Goal: Communication & Community: Participate in discussion

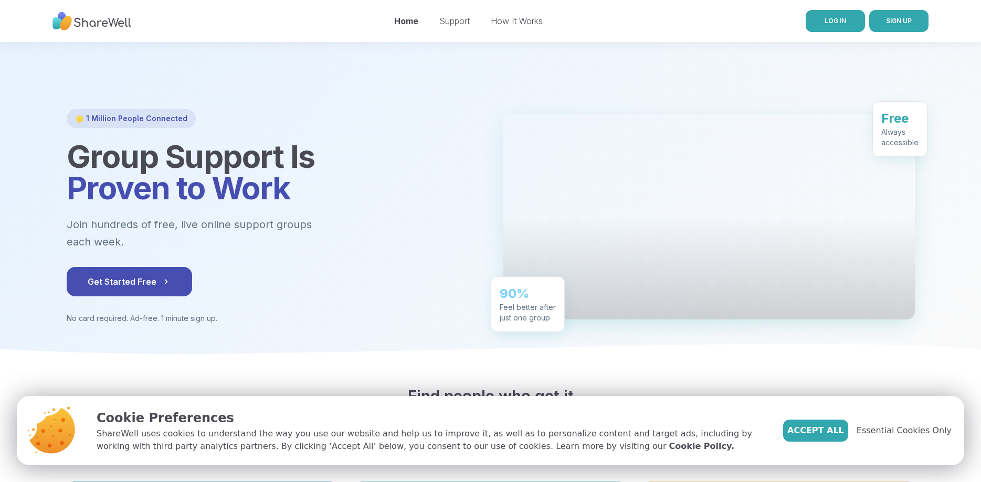
click at [824, 15] on link "LOG IN" at bounding box center [835, 21] width 59 height 22
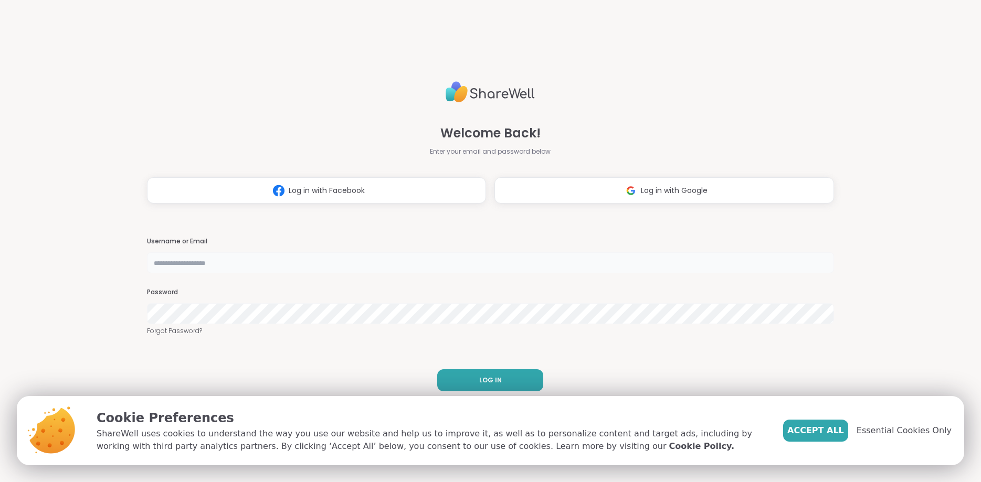
click at [328, 260] on input "text" at bounding box center [490, 262] width 687 height 21
type input "**********"
click at [567, 214] on div "**********" at bounding box center [490, 241] width 687 height 482
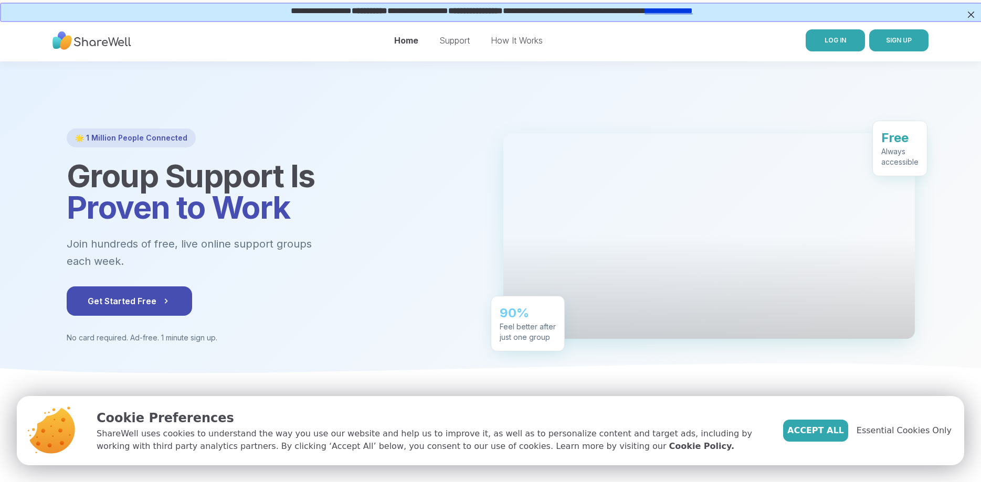
click at [830, 50] on nav "Home Support How It Works LOG IN SIGN UP" at bounding box center [490, 40] width 981 height 42
click at [832, 48] on link "LOG IN" at bounding box center [835, 40] width 59 height 22
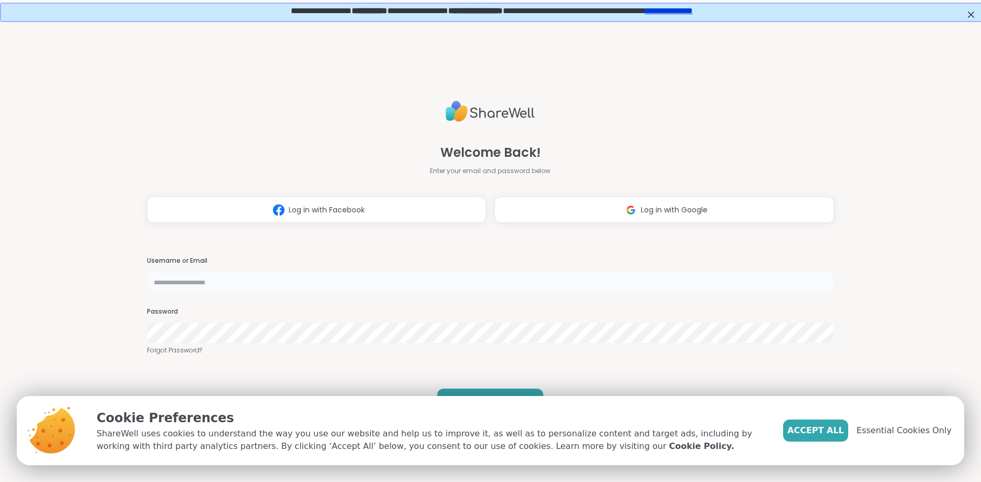
click at [590, 288] on input "text" at bounding box center [490, 282] width 687 height 21
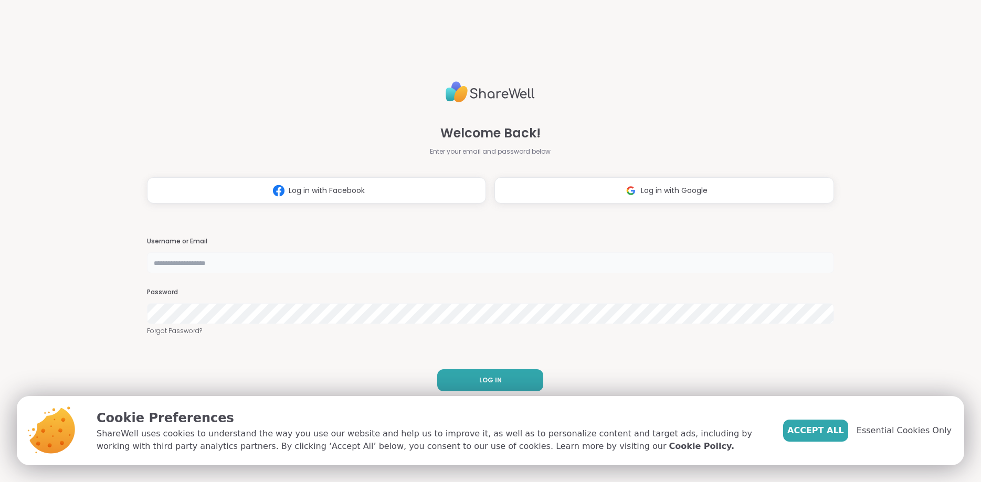
click at [473, 262] on input "text" at bounding box center [490, 262] width 687 height 21
type input "**********"
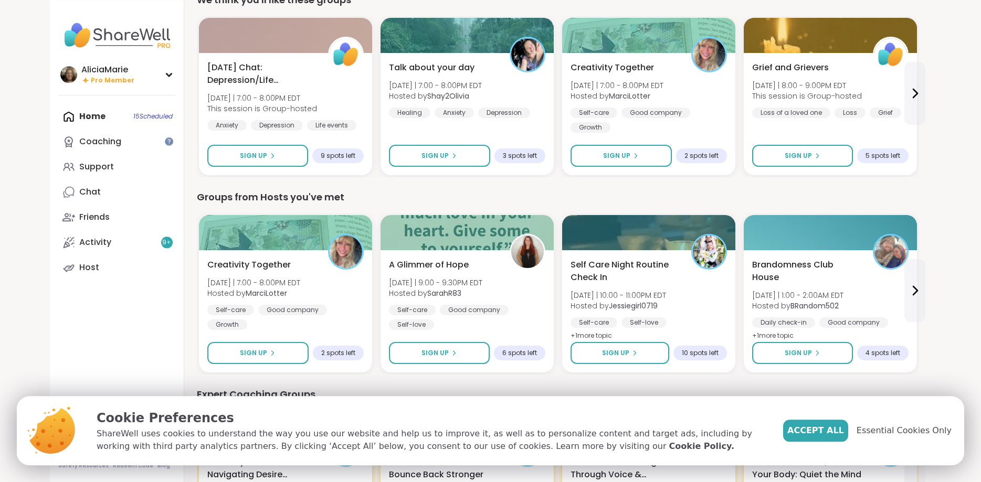
scroll to position [324, 0]
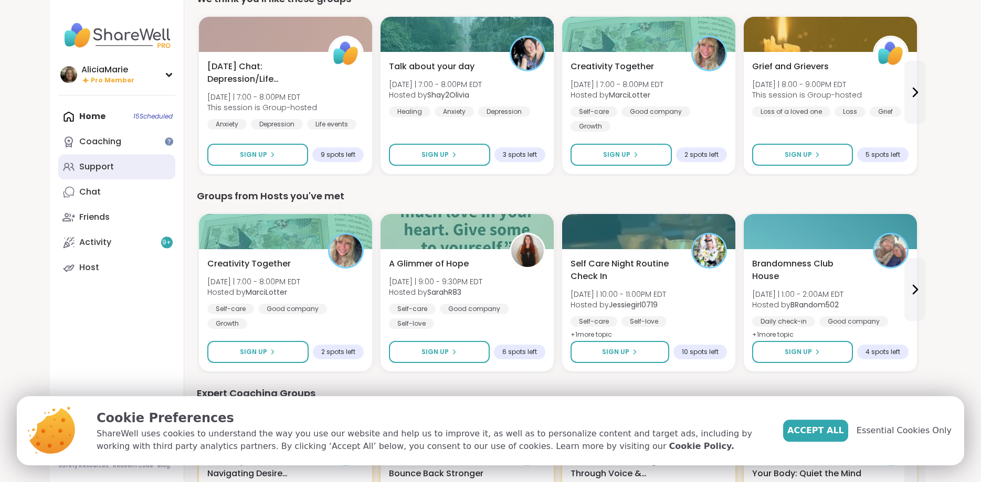
click at [78, 168] on link "Support" at bounding box center [116, 166] width 117 height 25
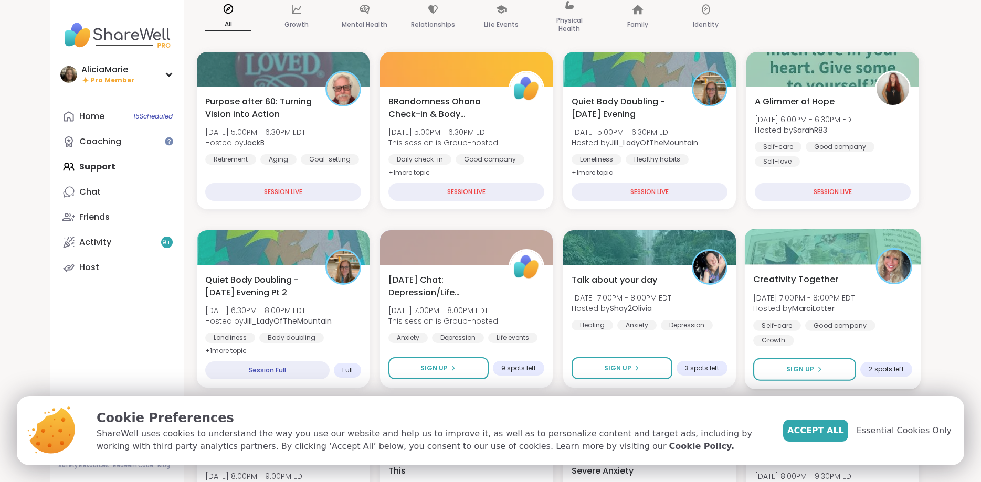
click at [899, 266] on img at bounding box center [893, 266] width 33 height 33
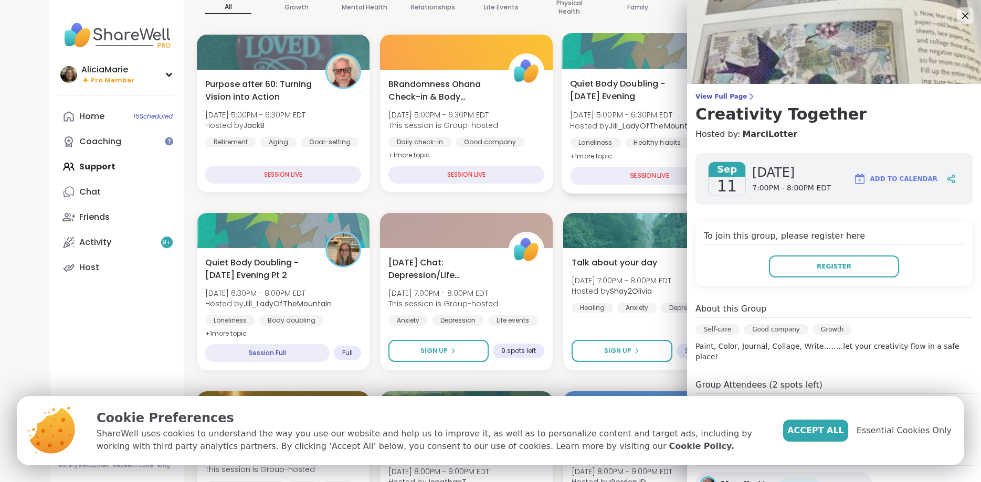
click at [598, 185] on div "Quiet Body Doubling -Thursday Evening Thu, Sep 11 | 5:00PM - 6:30PM EDT Hosted …" at bounding box center [649, 131] width 176 height 125
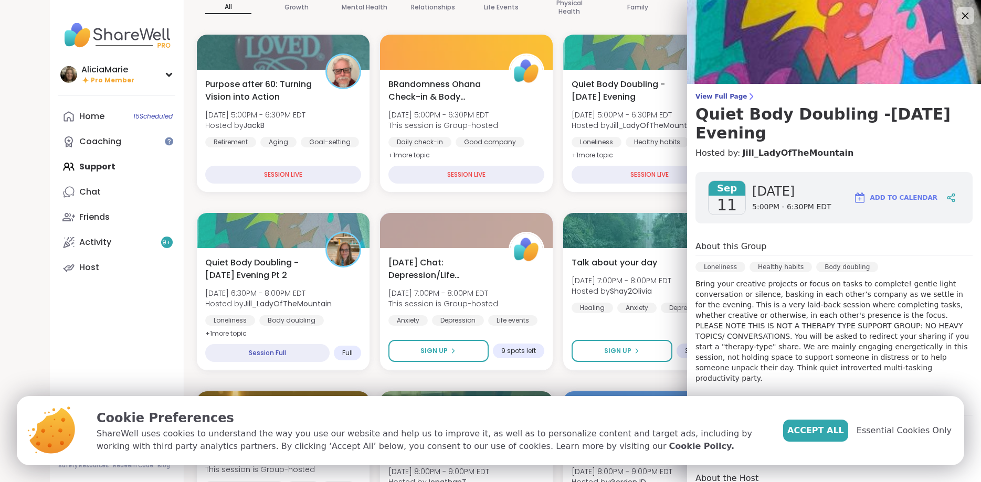
click at [965, 14] on icon at bounding box center [965, 15] width 13 height 13
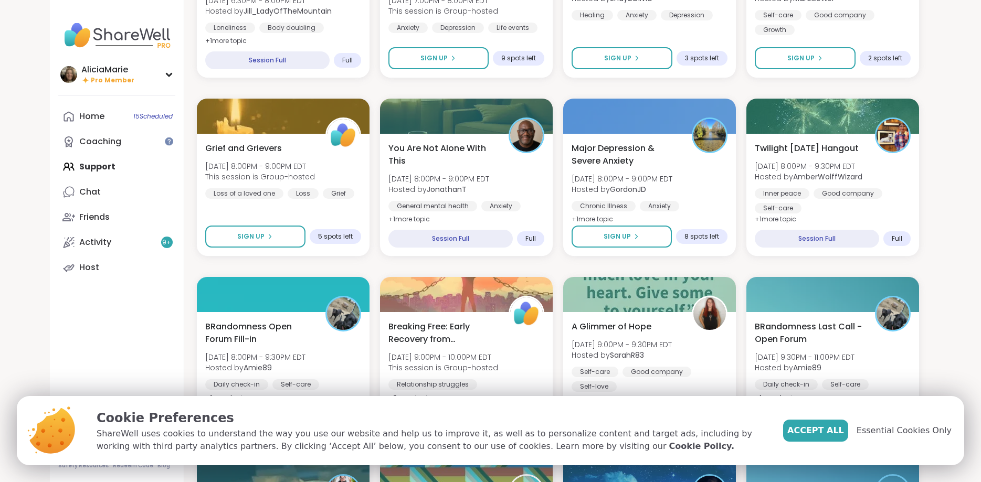
scroll to position [434, 0]
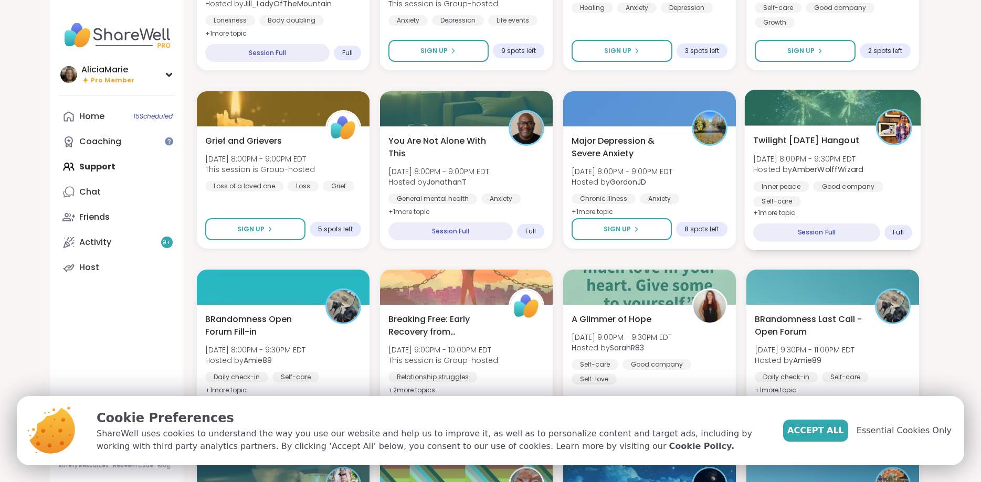
click at [875, 182] on div "Twilight Thursday Hangout Thu, Sep 11 | 8:00PM - 9:30PM EDT Hosted by AmberWolf…" at bounding box center [832, 170] width 159 height 73
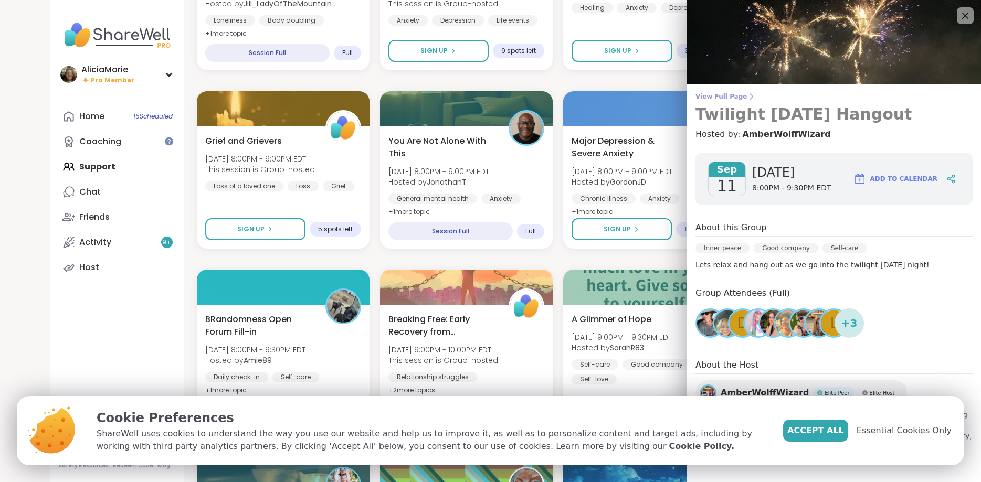
click at [747, 96] on icon at bounding box center [751, 96] width 8 height 8
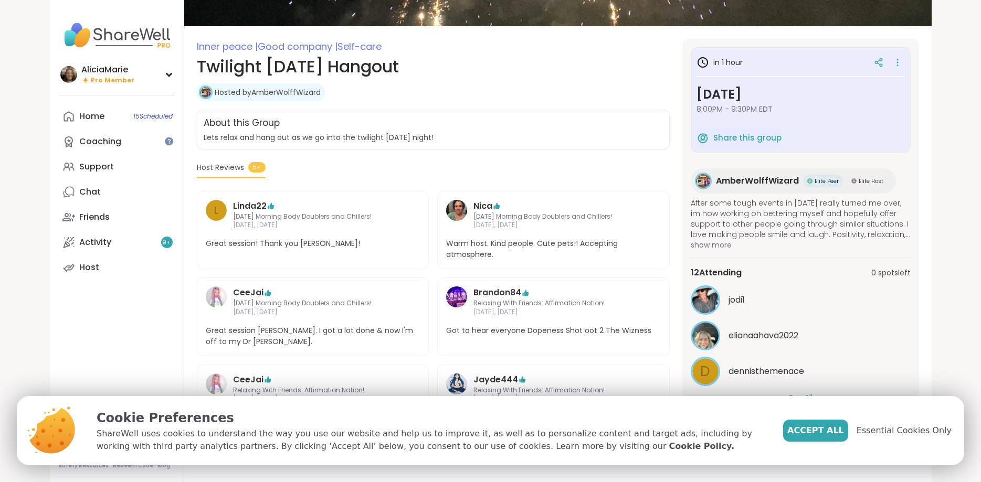
scroll to position [112, 0]
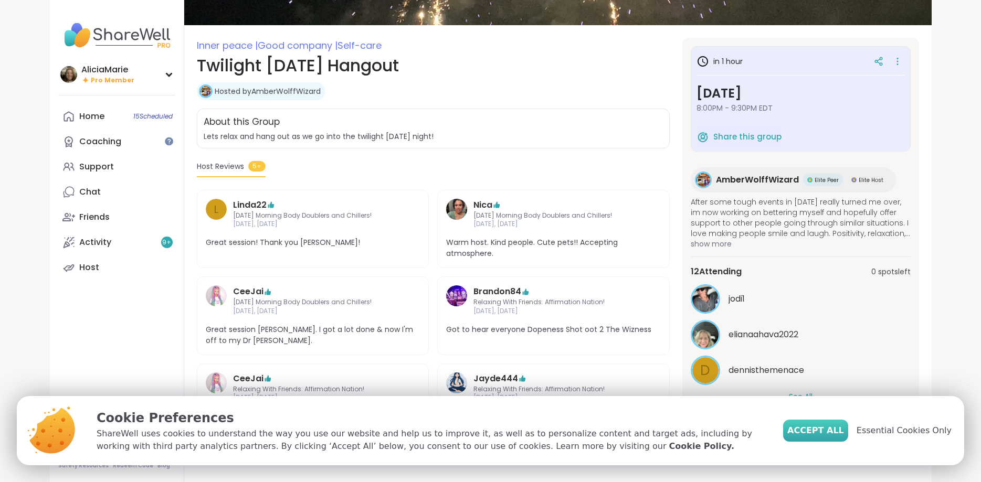
click at [843, 434] on span "Accept All" at bounding box center [815, 431] width 57 height 13
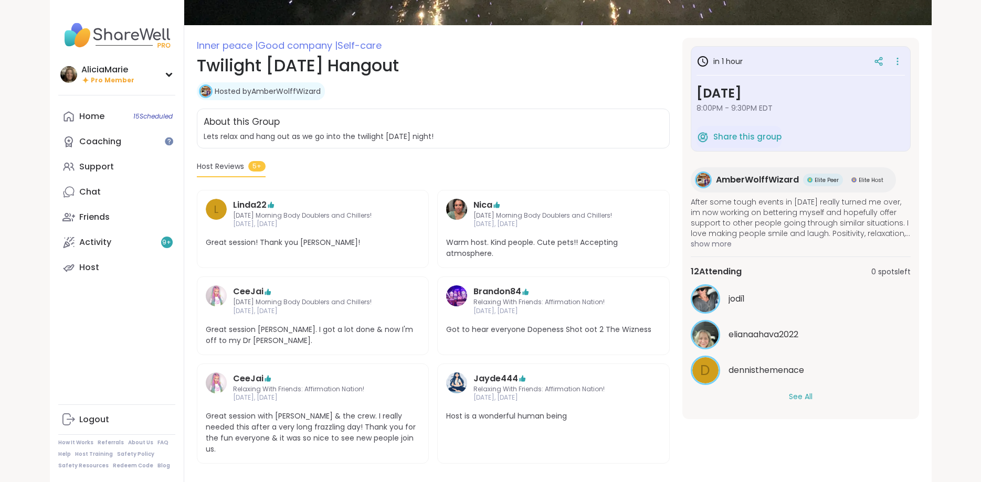
click at [803, 401] on button "See All" at bounding box center [801, 397] width 24 height 11
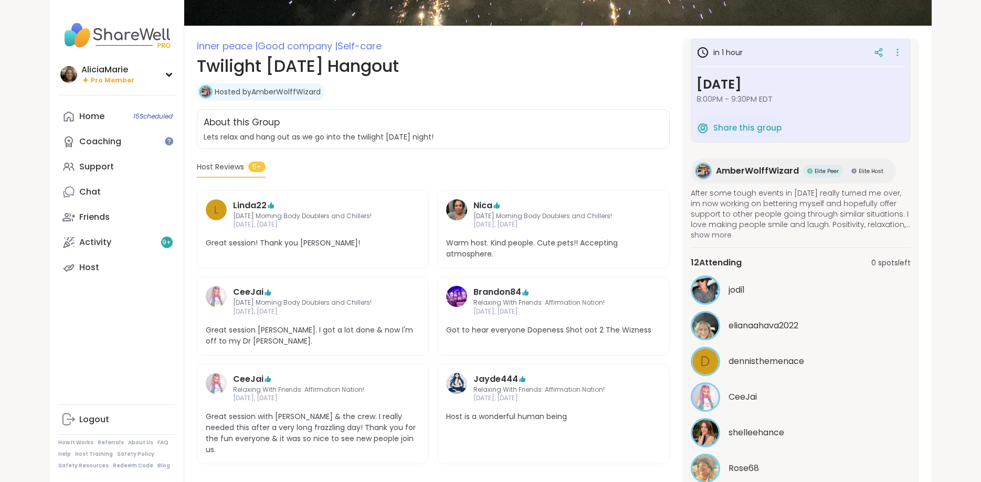
scroll to position [0, 0]
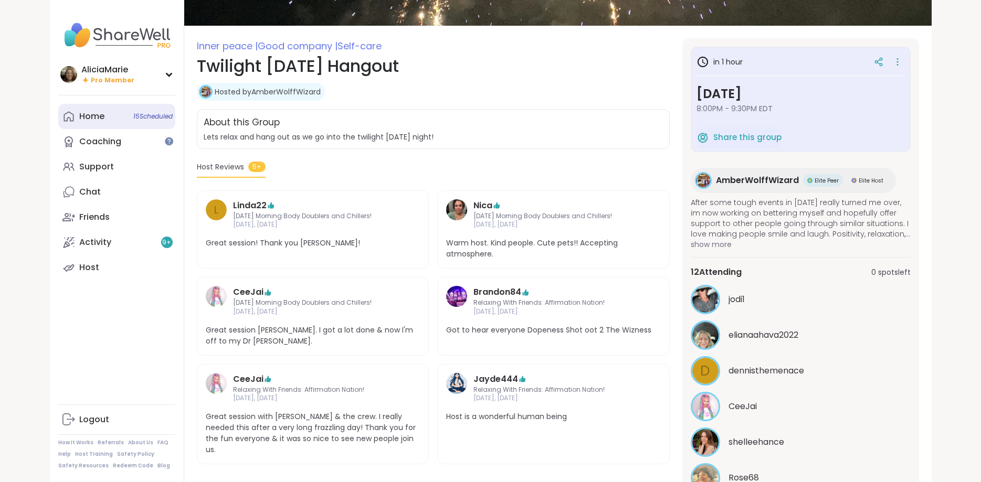
click at [155, 118] on span "15 Scheduled" at bounding box center [152, 116] width 39 height 8
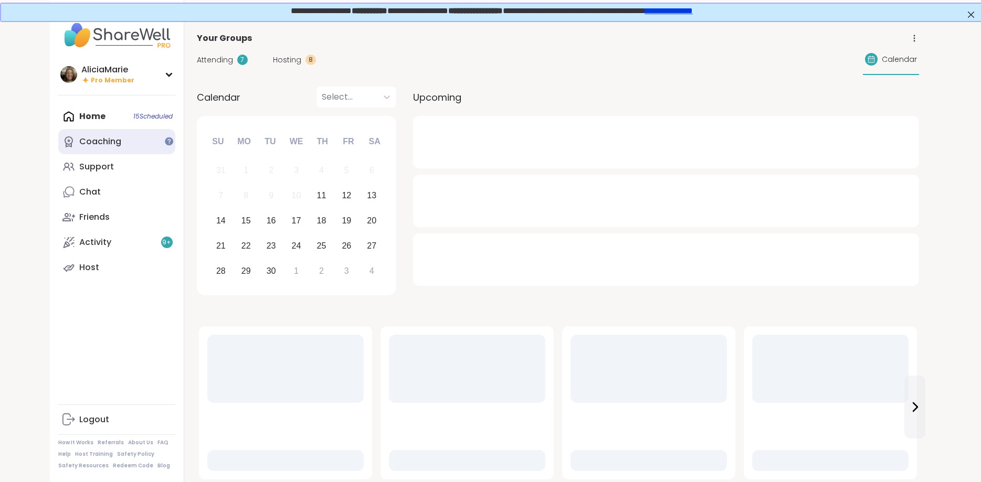
click at [161, 150] on link "Coaching" at bounding box center [116, 141] width 117 height 25
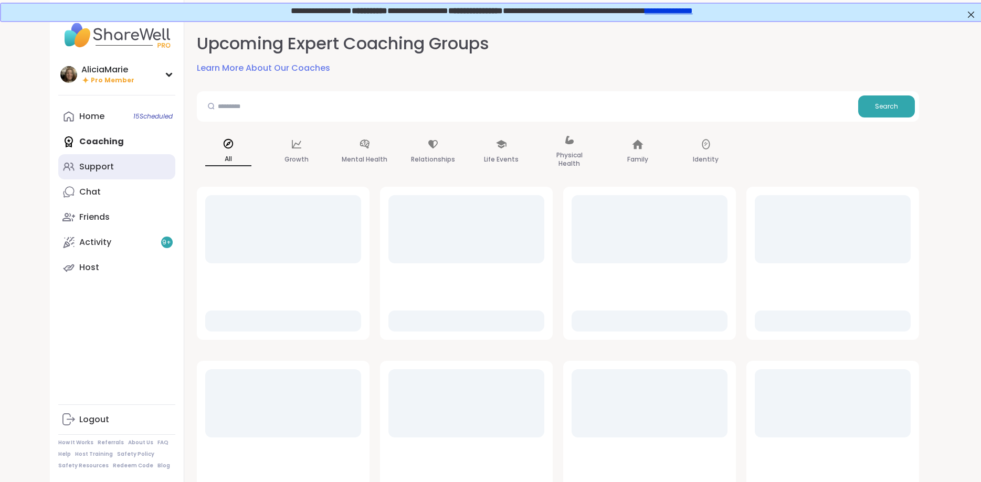
click at [149, 177] on link "Support" at bounding box center [116, 166] width 117 height 25
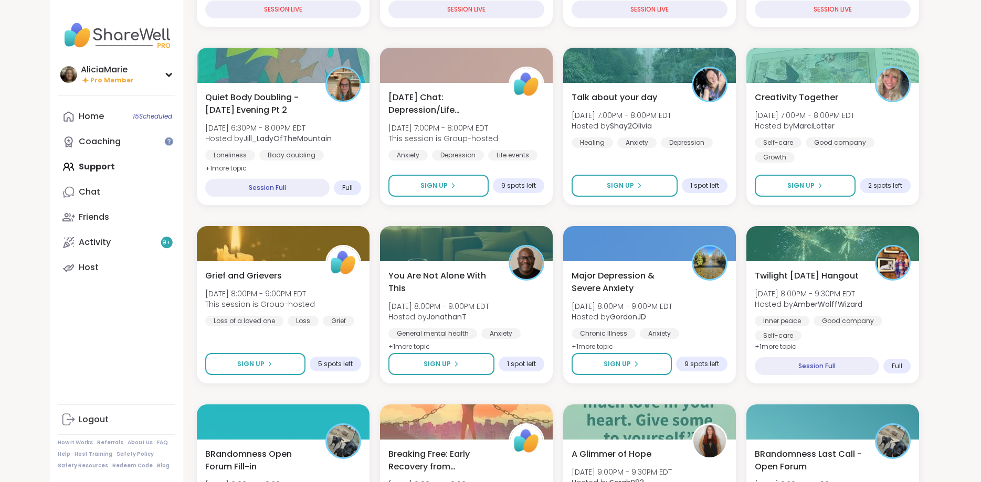
scroll to position [299, 1]
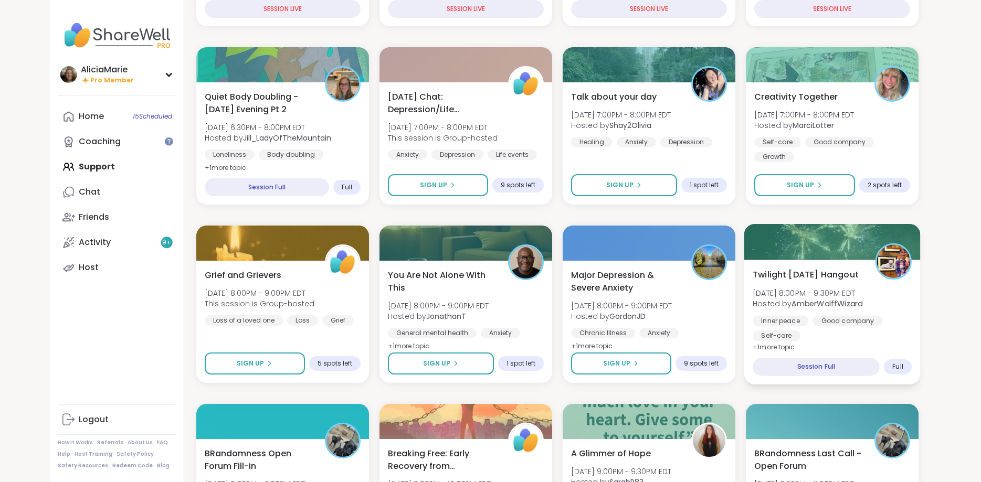
click at [798, 298] on span "Thu, Sep 11 | 8:00PM - 9:30PM EDT" at bounding box center [808, 293] width 110 height 10
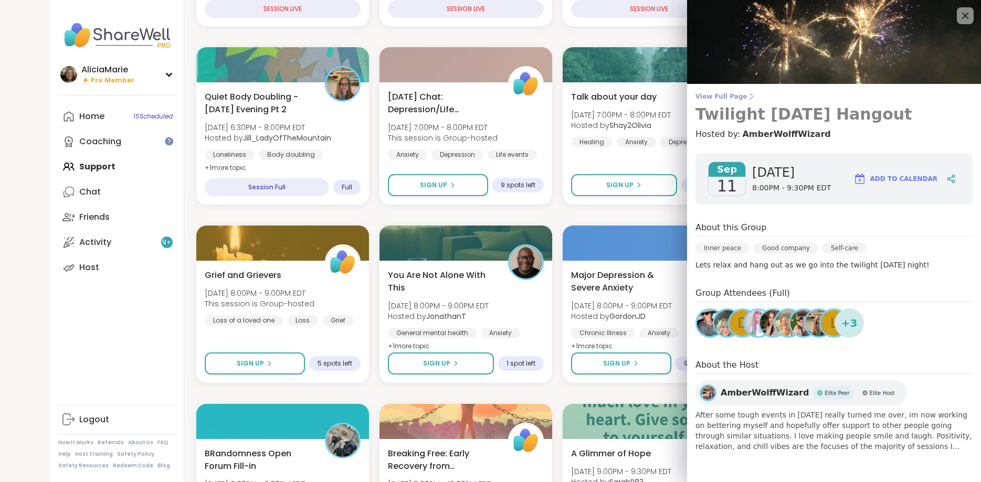
click at [706, 111] on h3 "Twilight [DATE] Hangout" at bounding box center [834, 114] width 277 height 19
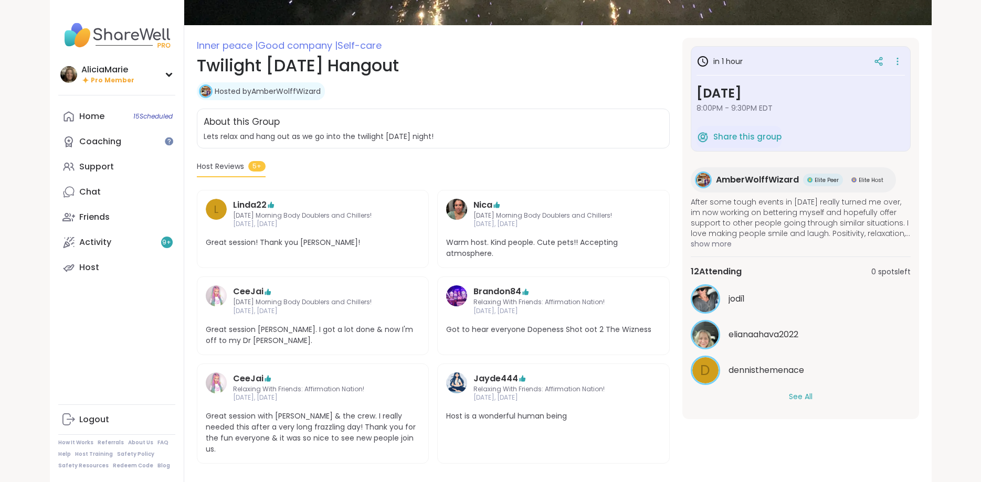
scroll to position [110, 0]
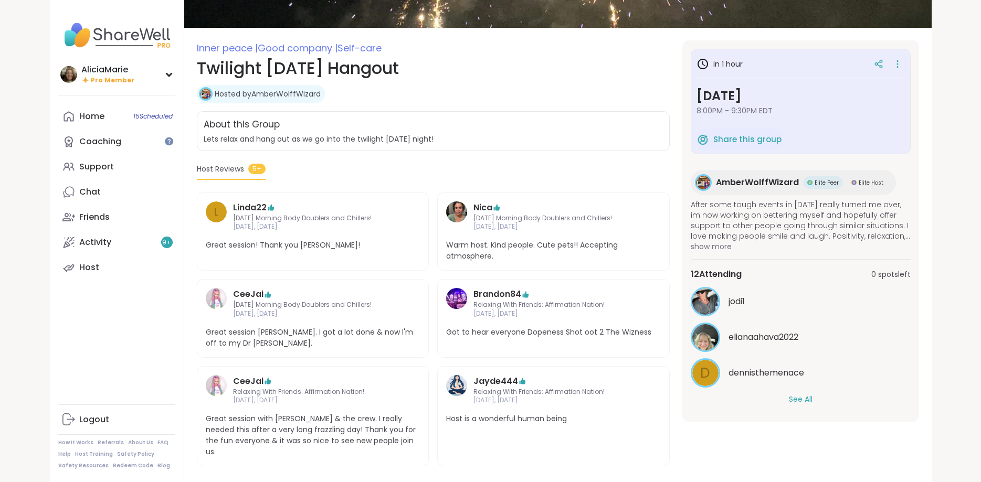
click at [790, 407] on div "12 Attending 0 spots left jodi1 elianaahava2022 d dennisthemenace See All" at bounding box center [801, 336] width 220 height 154
click at [790, 393] on div "jodi1 elianaahava2022 d dennisthemenace See All" at bounding box center [801, 346] width 220 height 118
click at [793, 410] on div "12 Attending 0 spots left jodi1 elianaahava2022 d dennisthemenace See All" at bounding box center [801, 336] width 220 height 154
click at [794, 402] on button "See All" at bounding box center [801, 399] width 24 height 11
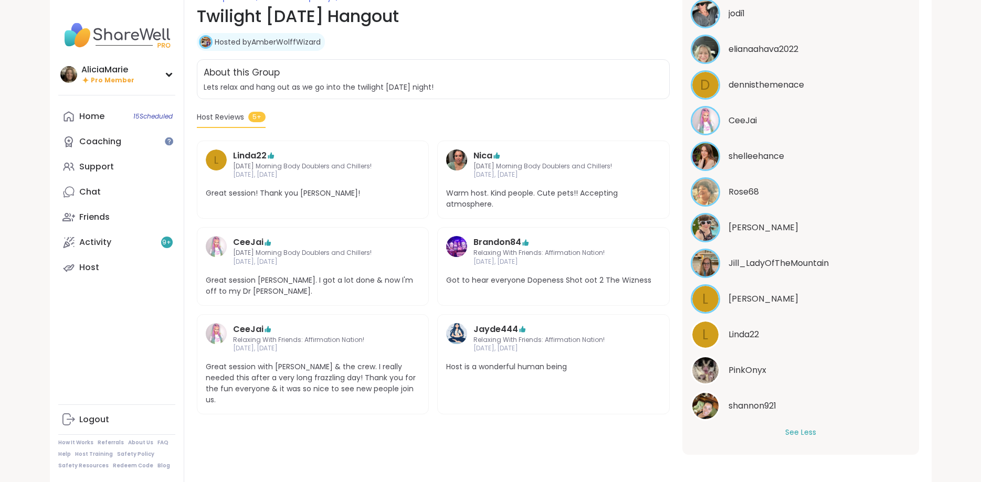
scroll to position [160, 0]
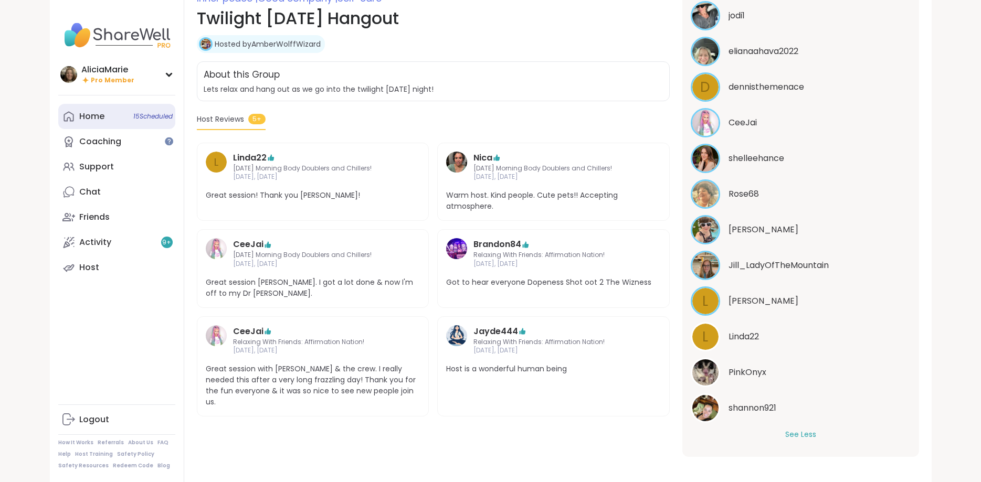
click at [69, 115] on icon at bounding box center [68, 116] width 13 height 13
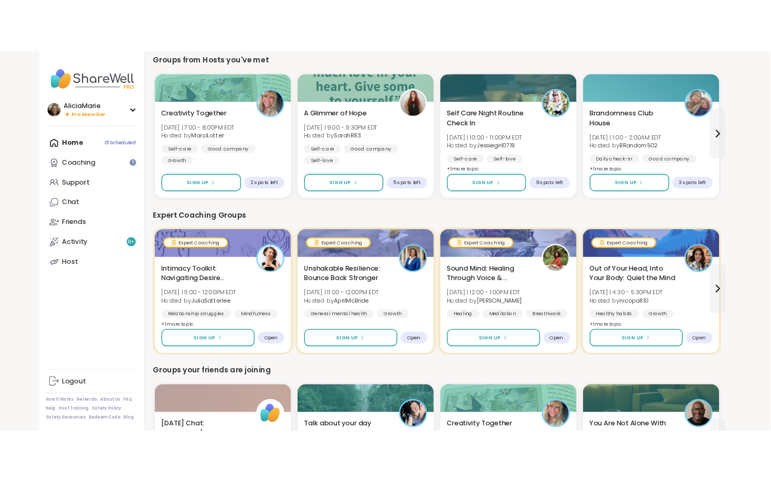
scroll to position [526, 2]
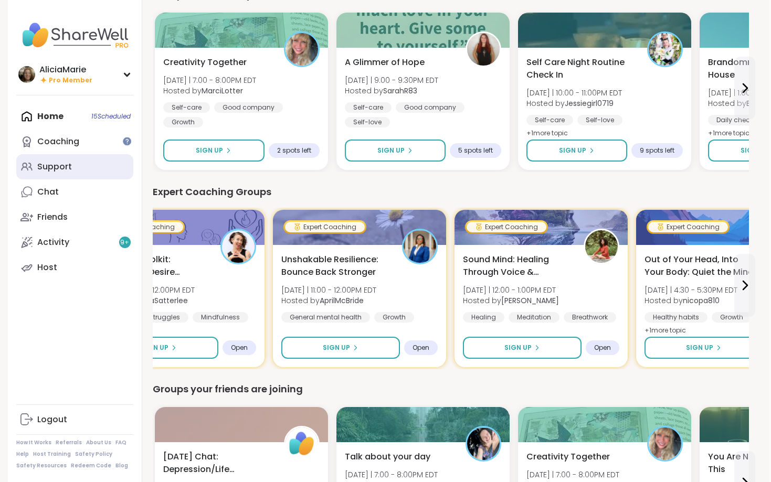
click at [118, 172] on link "Support" at bounding box center [74, 166] width 117 height 25
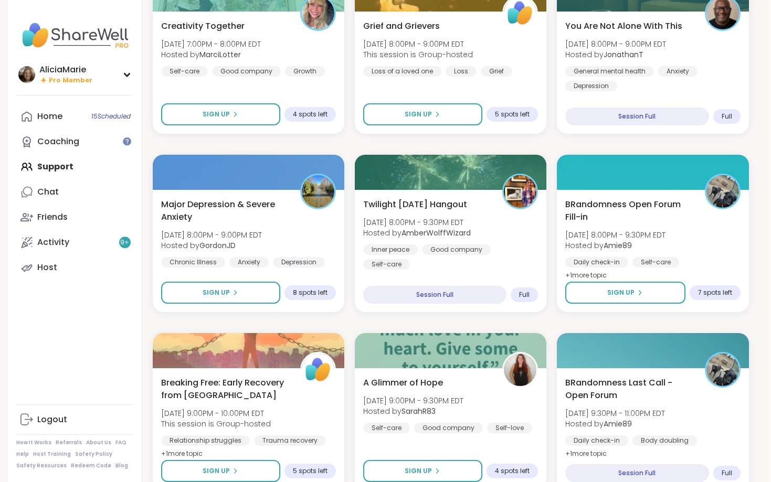
scroll to position [375, 2]
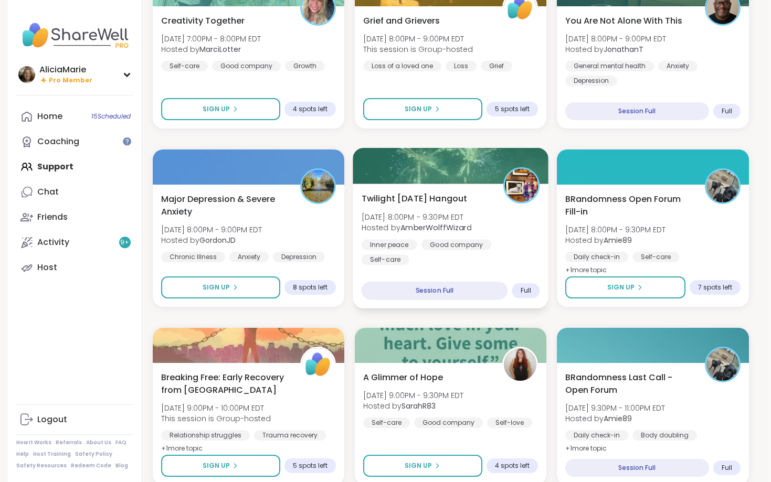
click at [504, 253] on div "Twilight Thursday Hangout Thu, Sep 11 | 8:00PM - 9:30PM EDT Hosted by AmberWolf…" at bounding box center [451, 246] width 196 height 125
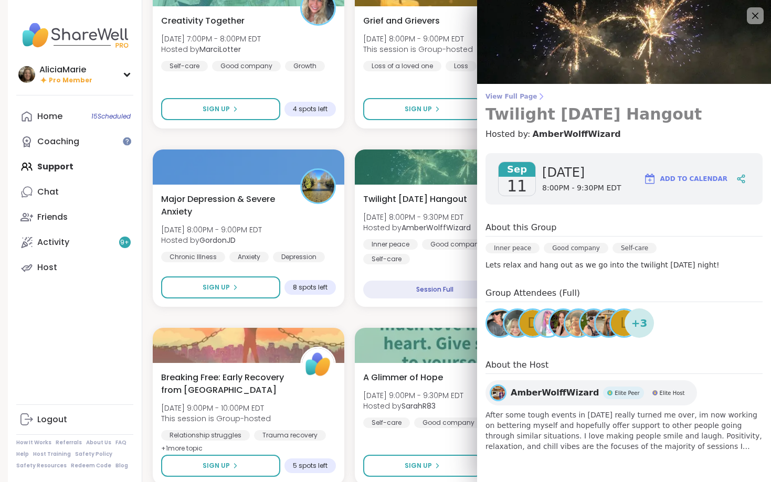
click at [516, 101] on link "View Full Page Twilight [DATE] Hangout" at bounding box center [624, 107] width 277 height 31
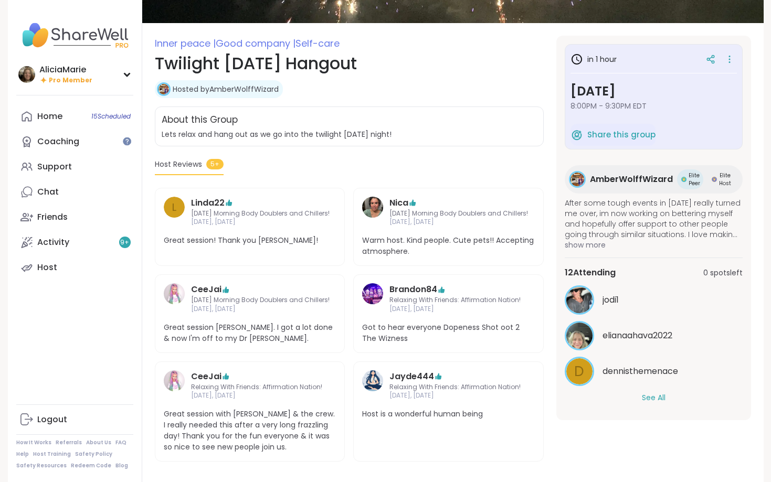
scroll to position [123, 0]
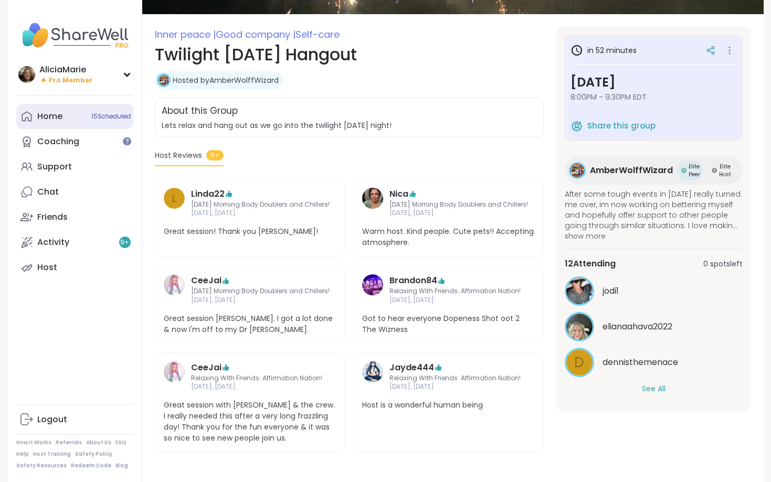
click at [100, 123] on link "Home 15 Scheduled" at bounding box center [74, 116] width 117 height 25
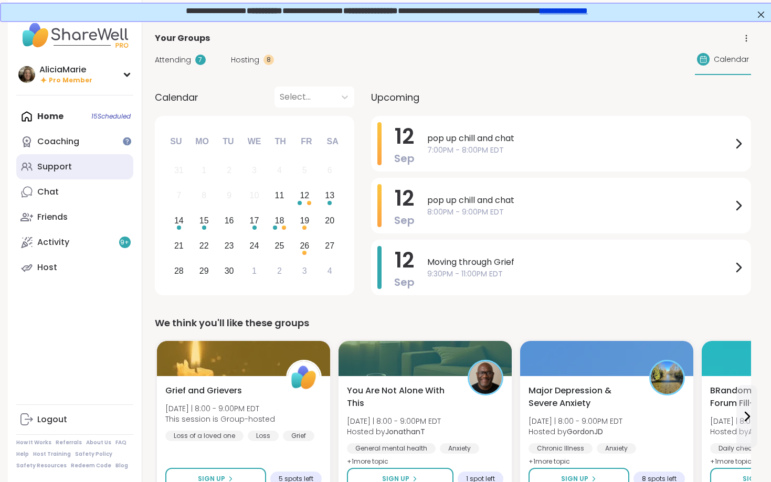
click at [71, 159] on link "Support" at bounding box center [74, 166] width 117 height 25
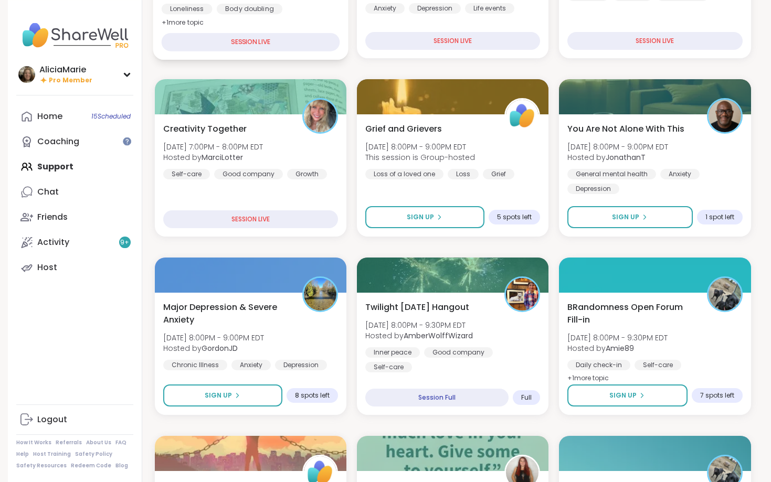
scroll to position [270, 0]
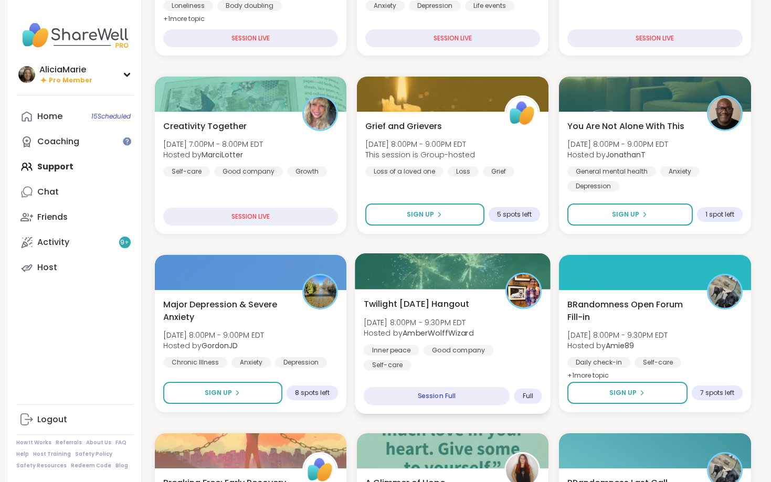
click at [411, 360] on div "Self-care" at bounding box center [387, 365] width 48 height 10
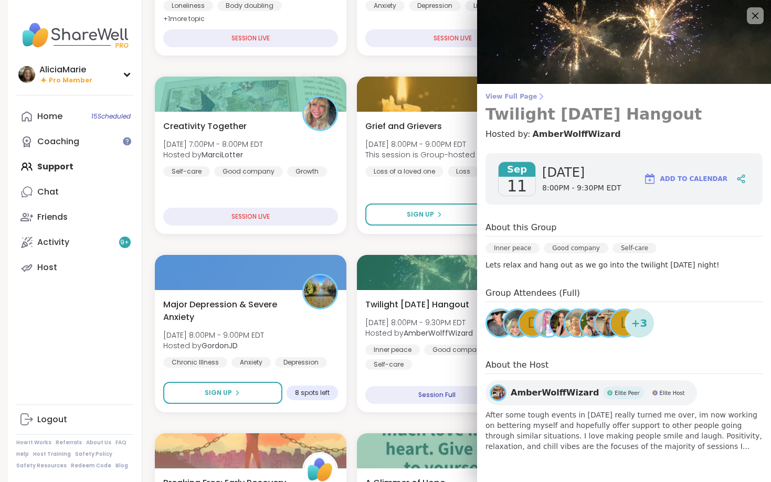
click at [524, 106] on h3 "Twilight [DATE] Hangout" at bounding box center [624, 114] width 277 height 19
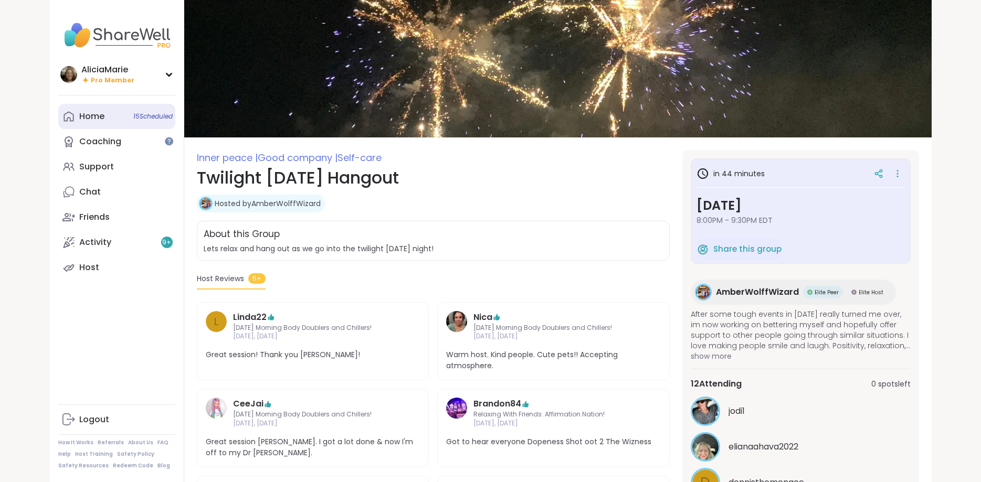
click at [123, 112] on link "Home 15 Scheduled" at bounding box center [116, 116] width 117 height 25
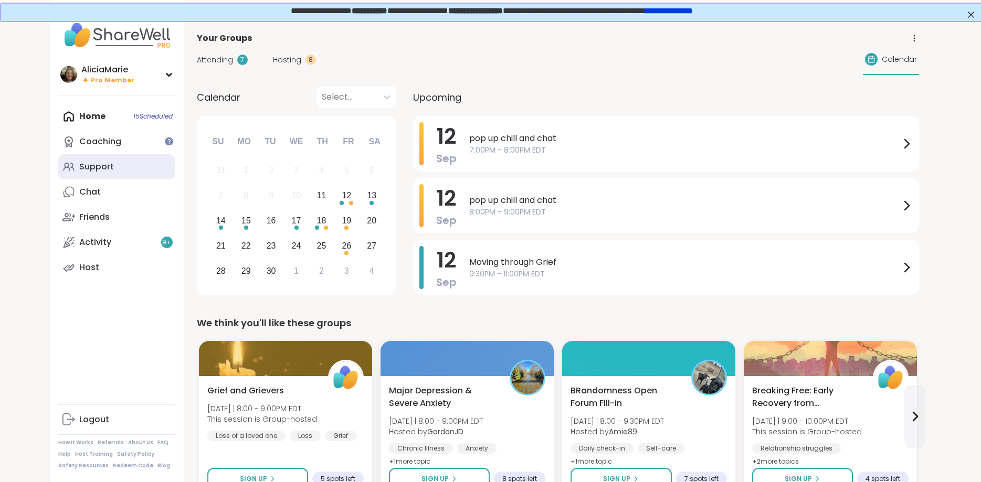
click at [123, 173] on link "Support" at bounding box center [116, 166] width 117 height 25
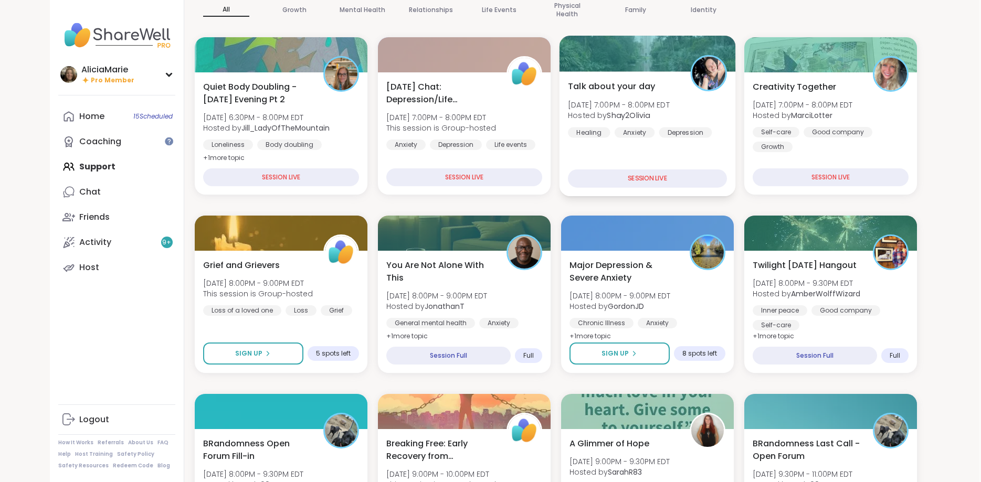
scroll to position [133, 2]
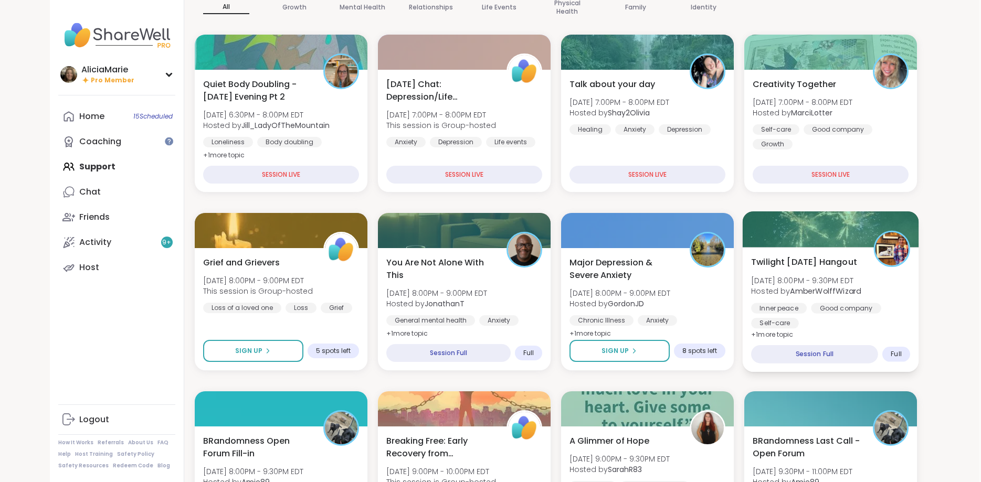
click at [870, 297] on div "Twilight Thursday Hangout Thu, Sep 11 | 8:00PM - 9:30PM EDT Hosted by AmberWolf…" at bounding box center [830, 292] width 159 height 73
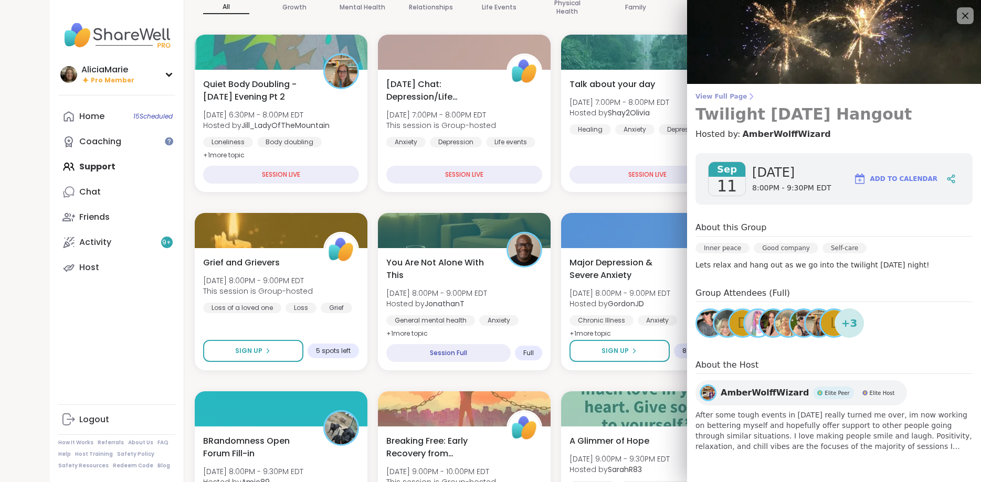
click at [730, 96] on span "View Full Page" at bounding box center [834, 96] width 277 height 8
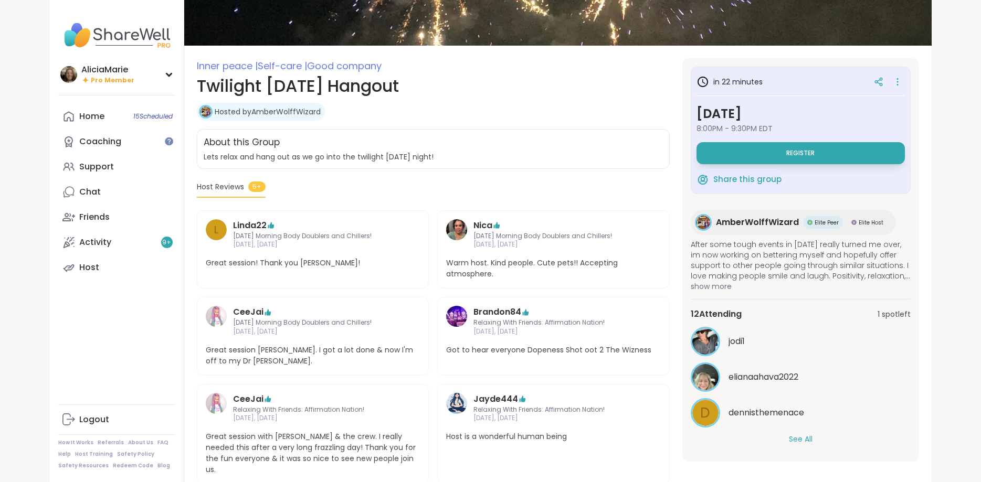
scroll to position [112, 0]
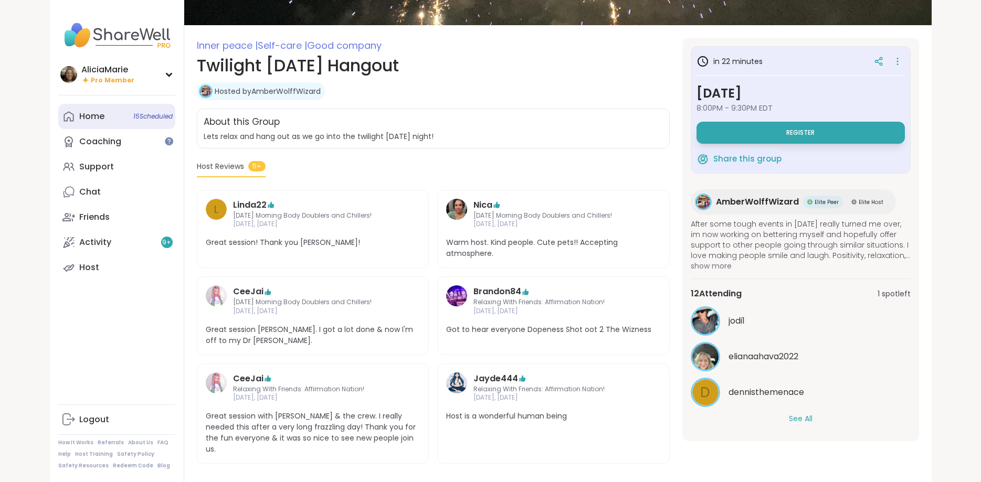
click at [124, 111] on link "Home 15 Scheduled" at bounding box center [116, 116] width 117 height 25
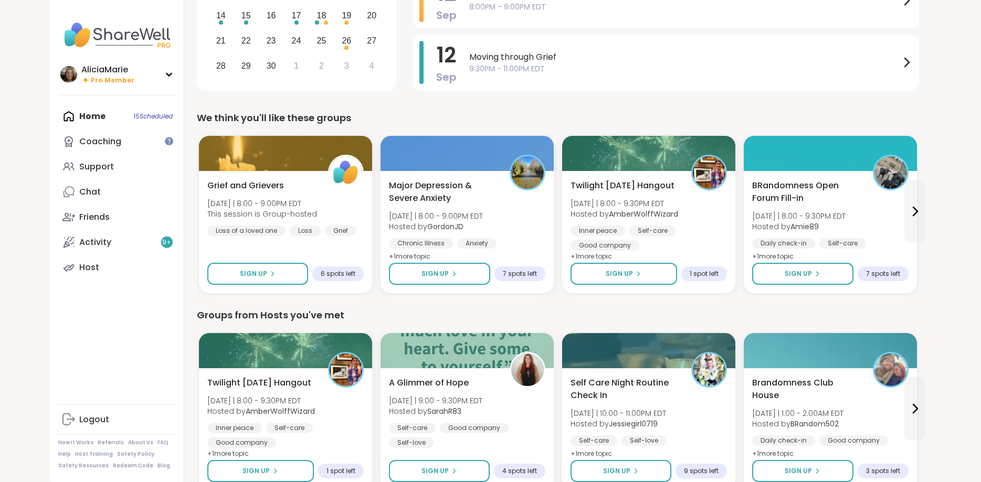
scroll to position [214, 0]
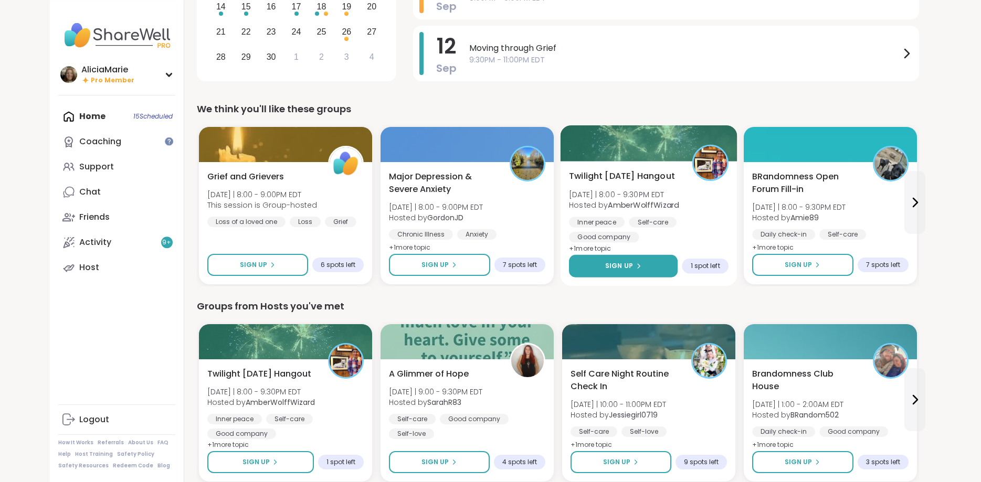
click at [645, 256] on button "Sign Up" at bounding box center [623, 266] width 109 height 23
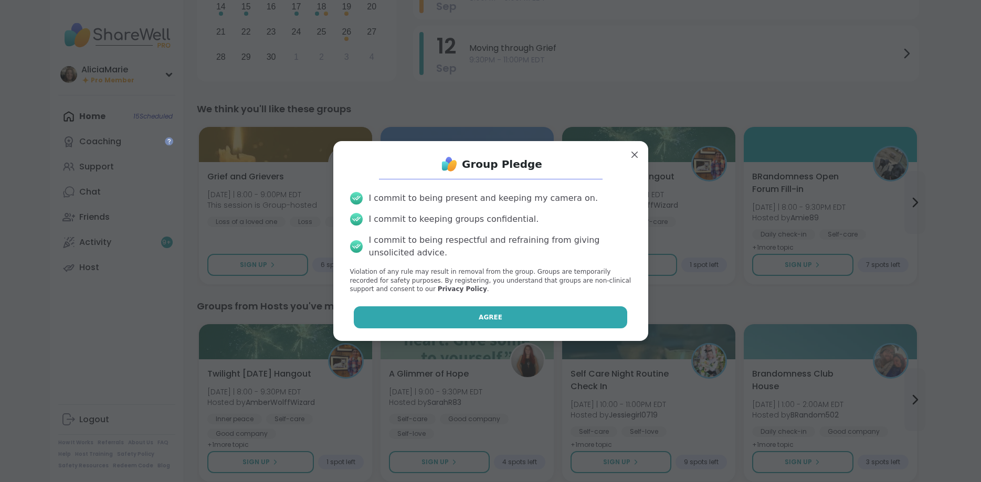
click at [575, 317] on button "Agree" at bounding box center [490, 318] width 273 height 22
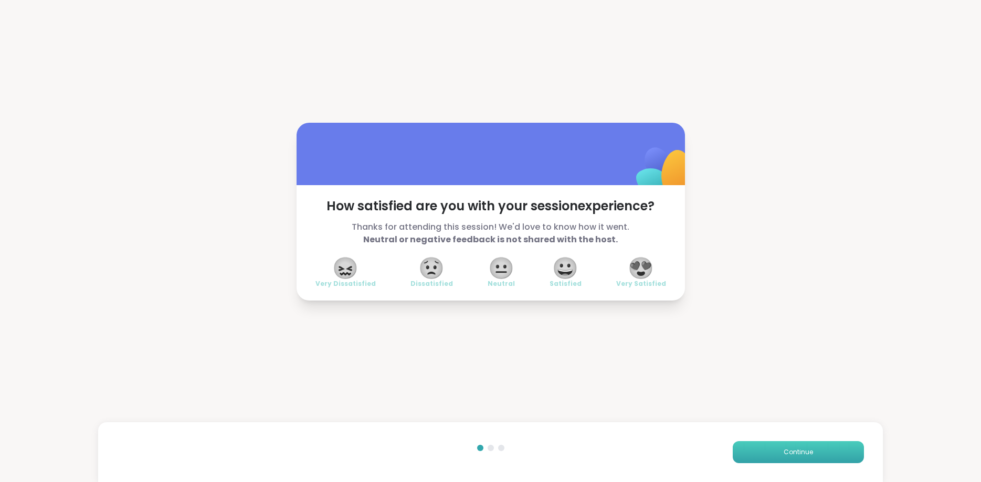
click at [796, 459] on button "Continue" at bounding box center [798, 452] width 131 height 22
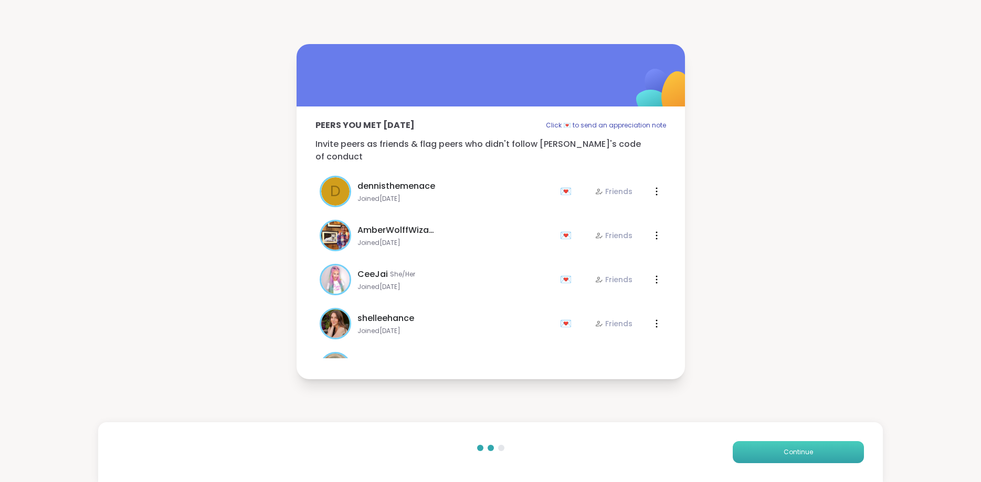
click at [796, 459] on button "Continue" at bounding box center [798, 452] width 131 height 22
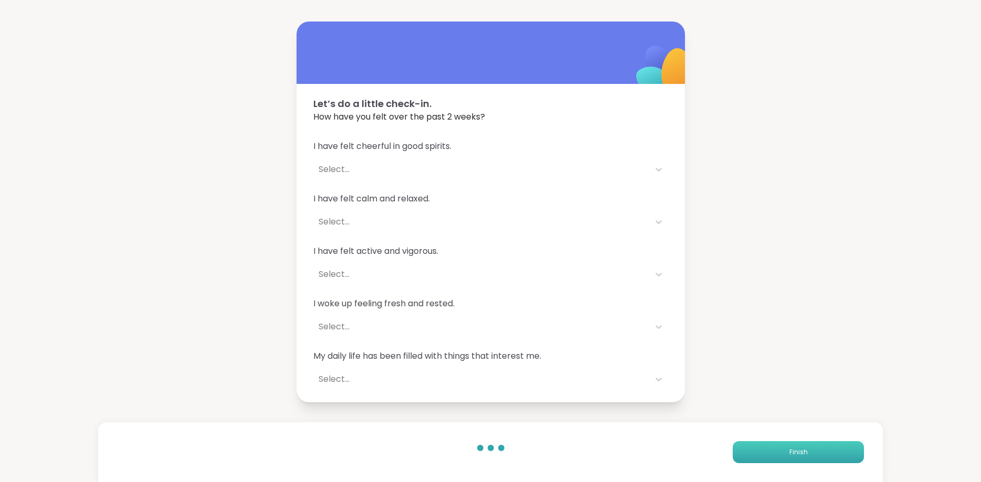
click at [796, 459] on button "Finish" at bounding box center [798, 452] width 131 height 22
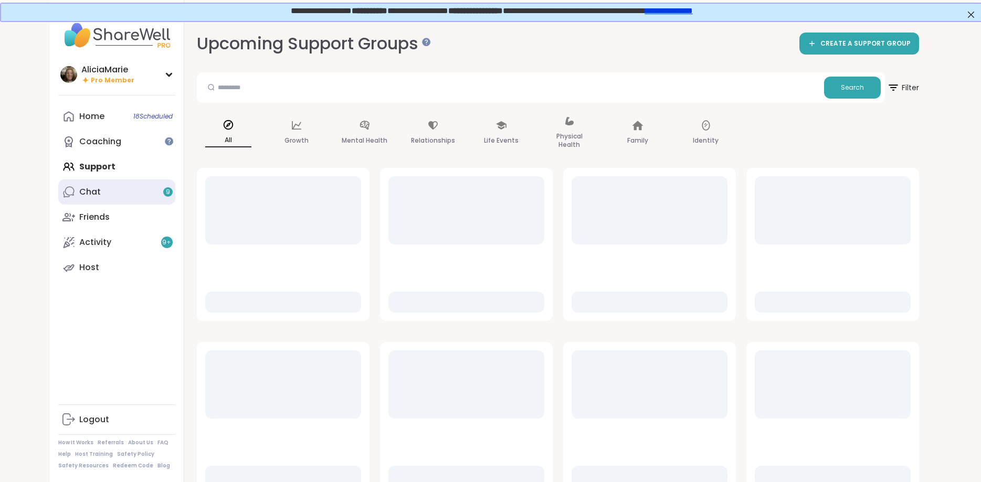
click at [142, 191] on link "Chat 9" at bounding box center [116, 192] width 117 height 25
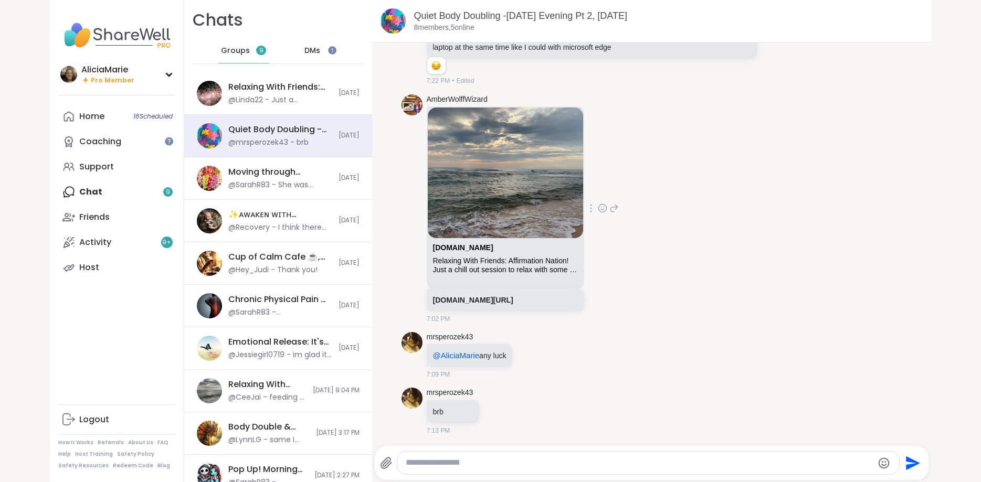
click at [486, 153] on img at bounding box center [505, 173] width 155 height 131
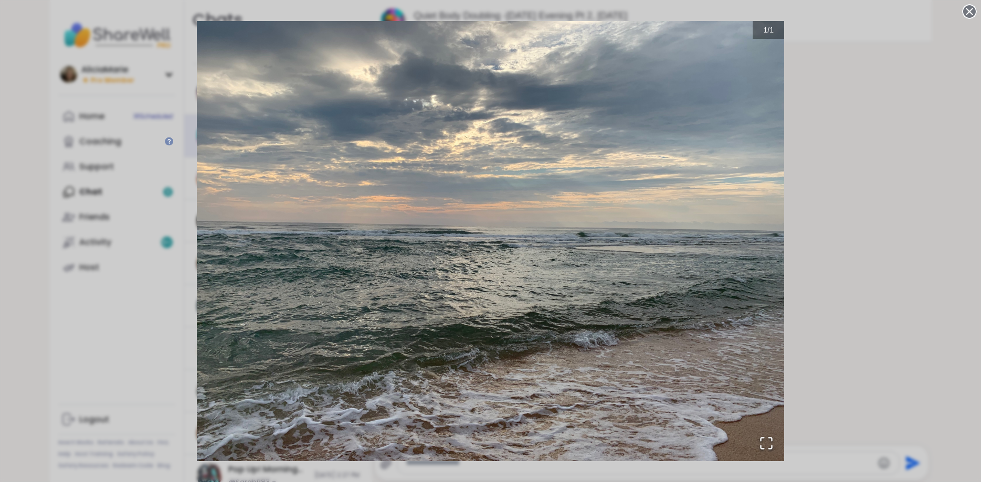
click at [854, 90] on div "1 / 1" at bounding box center [490, 241] width 981 height 482
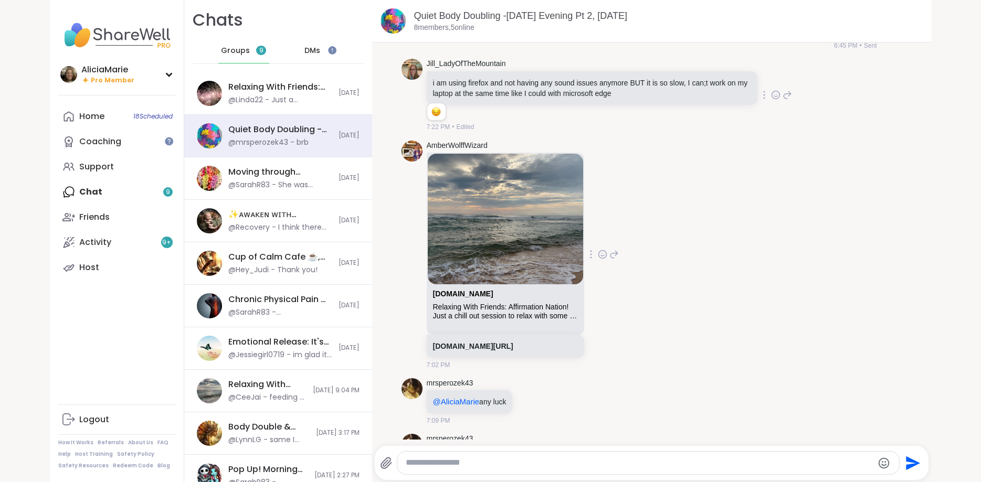
scroll to position [1310, 0]
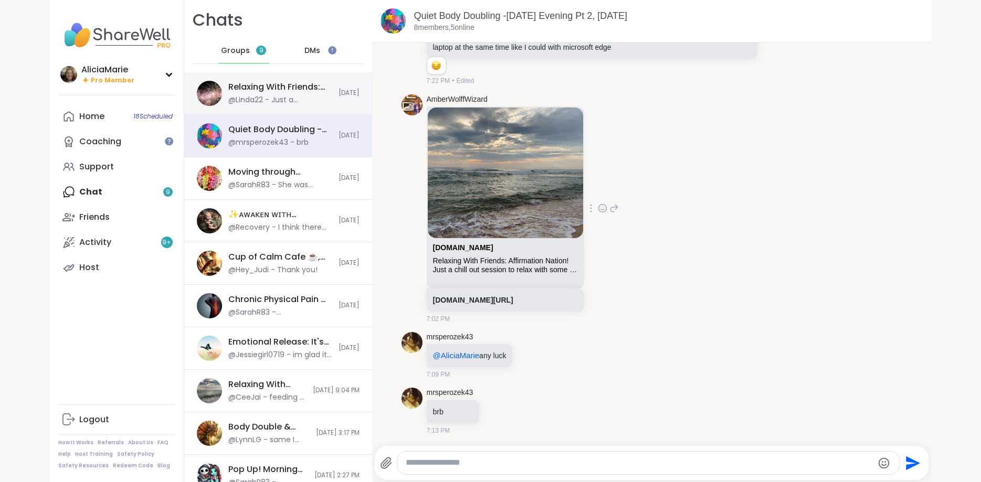
click at [335, 93] on div "Relaxing With Friends: Game Night!, Sep 09 @Linda22 - Just a question...It is d…" at bounding box center [278, 93] width 188 height 43
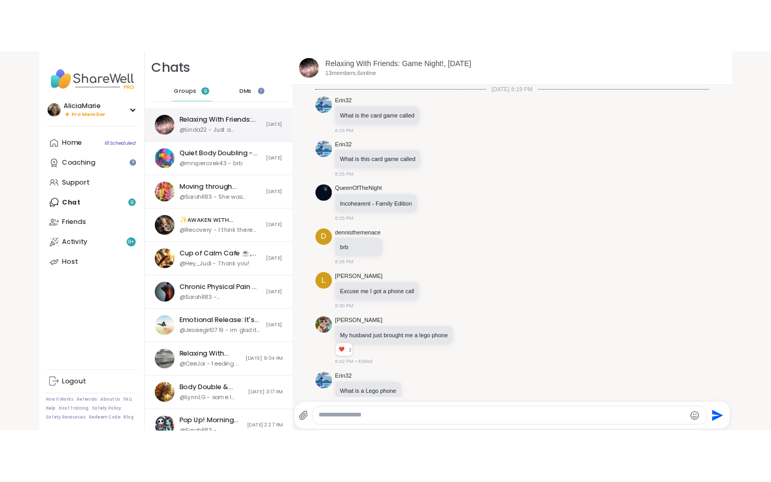
scroll to position [2396, 0]
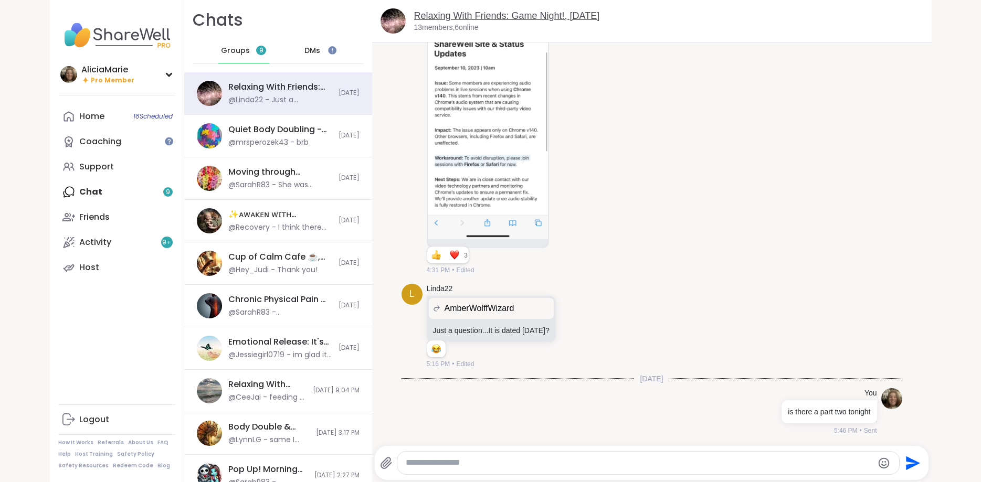
click at [486, 15] on link "Relaxing With Friends: Game Night!, Sep 09" at bounding box center [507, 15] width 186 height 10
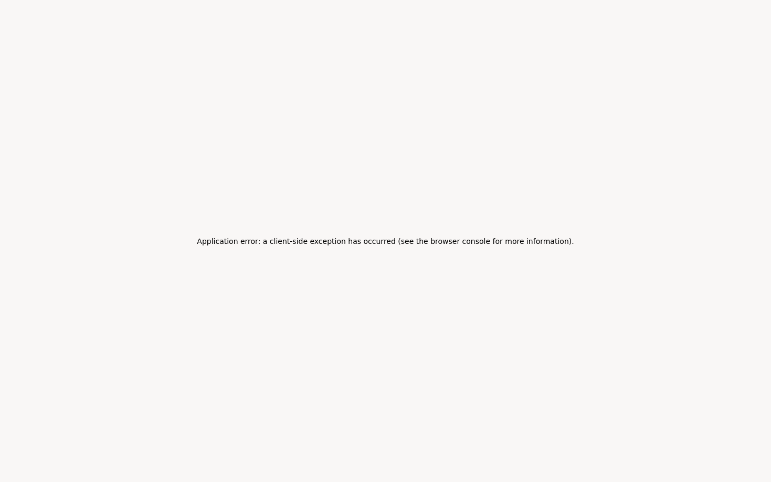
click at [103, 113] on div "Application error: a client-side exception has occurred (see the browser consol…" at bounding box center [385, 241] width 771 height 482
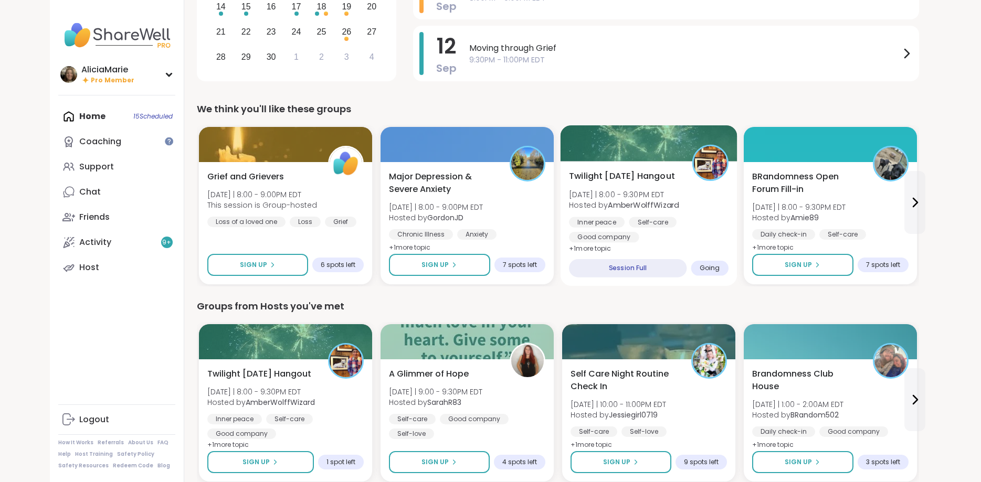
click at [673, 171] on span "Twilight [DATE] Hangout" at bounding box center [622, 176] width 106 height 13
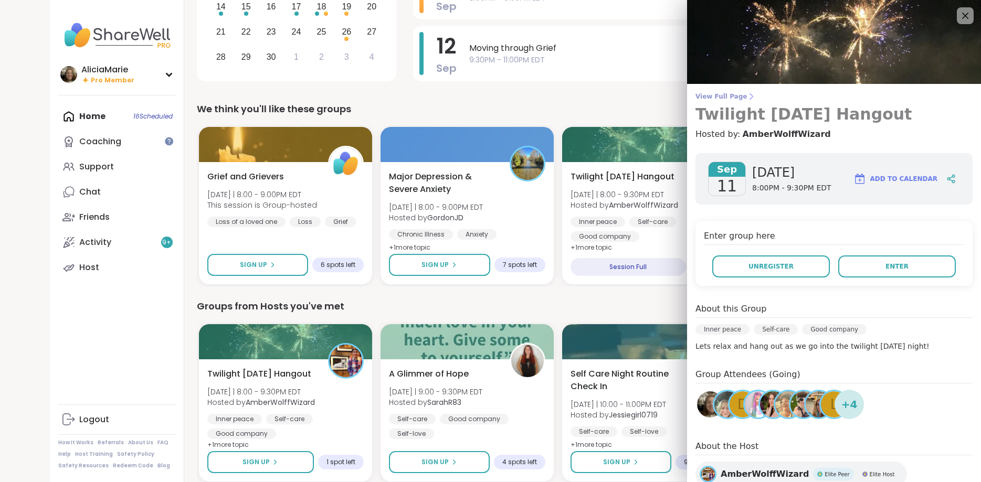
click at [731, 102] on link "View Full Page Twilight [DATE] Hangout" at bounding box center [834, 107] width 277 height 31
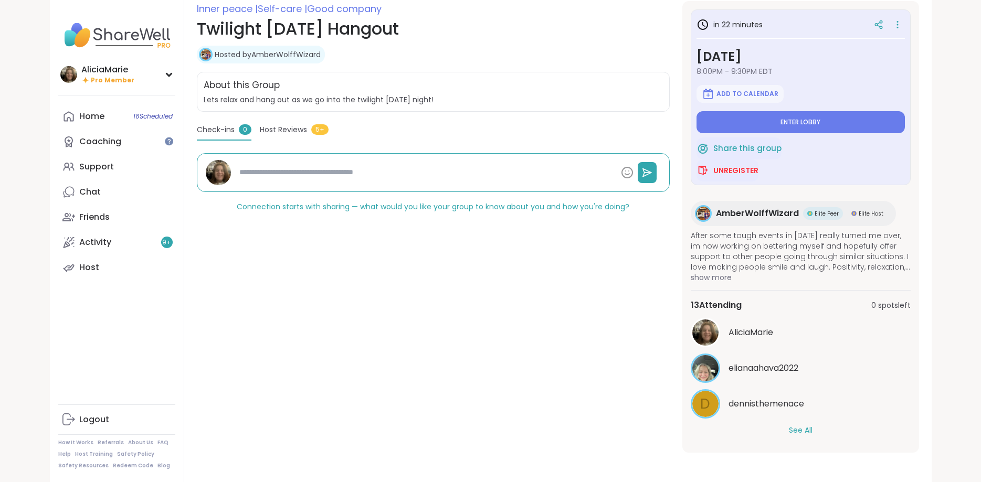
click at [806, 424] on div "AliciaMarie elianaahava2022 d dennisthemenace See All" at bounding box center [801, 377] width 220 height 118
click at [811, 429] on button "See All" at bounding box center [801, 430] width 24 height 11
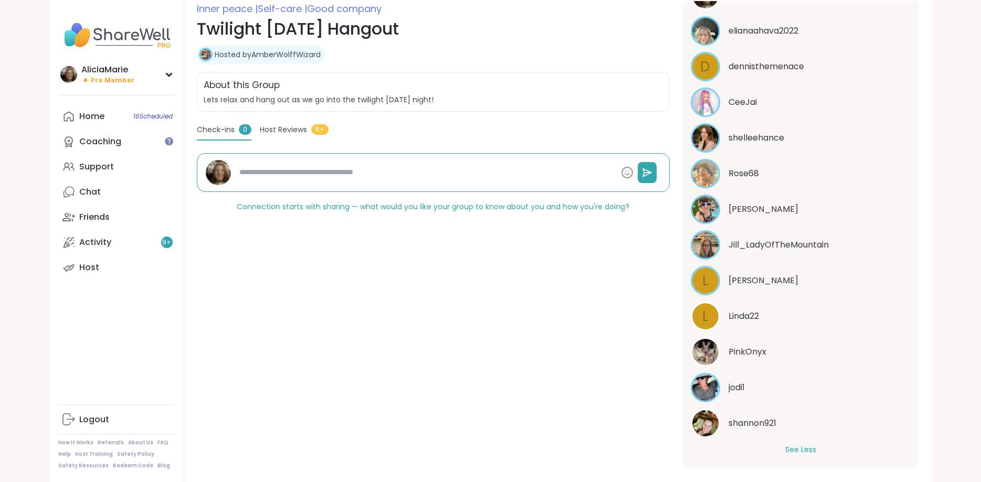
scroll to position [342, 0]
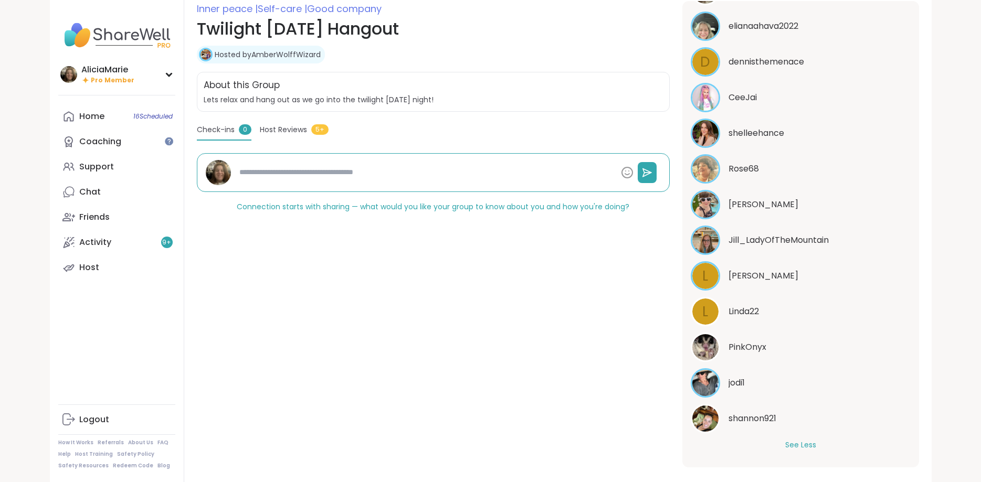
type textarea "*"
